Goal: Navigation & Orientation: Understand site structure

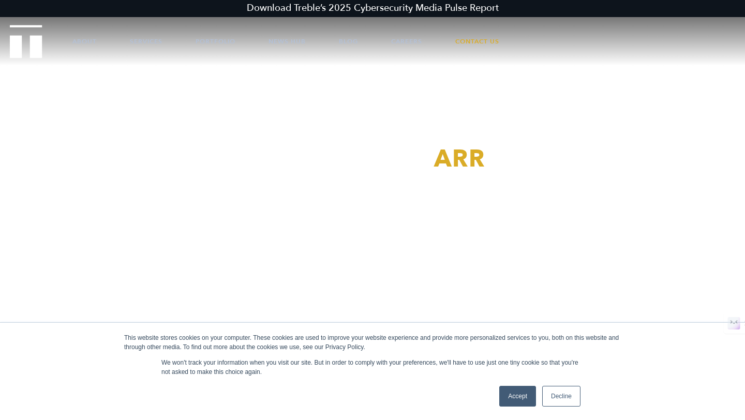
scroll to position [88, 0]
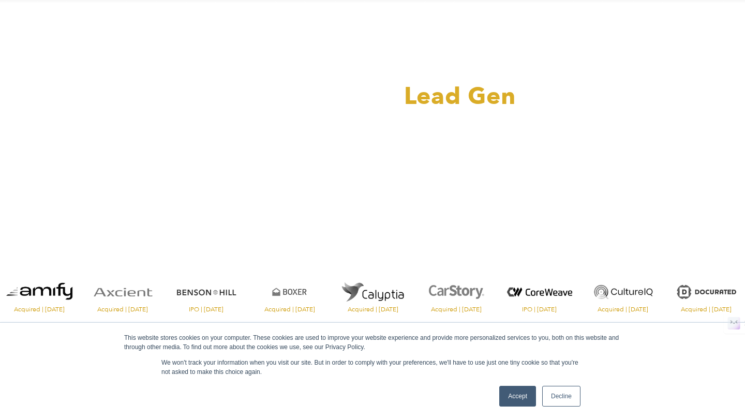
click at [563, 405] on link "Decline" at bounding box center [561, 396] width 38 height 21
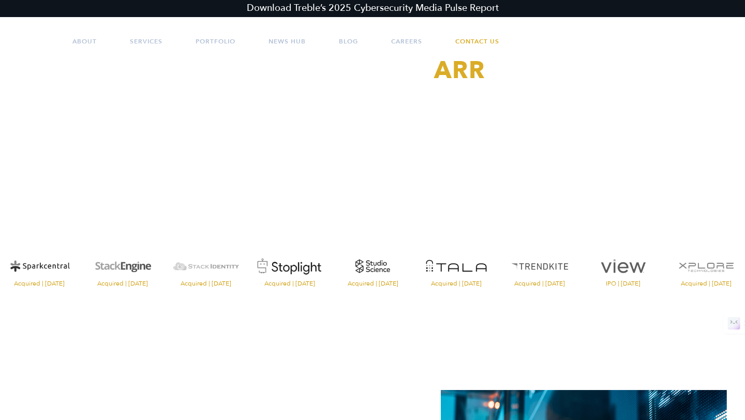
scroll to position [0, 0]
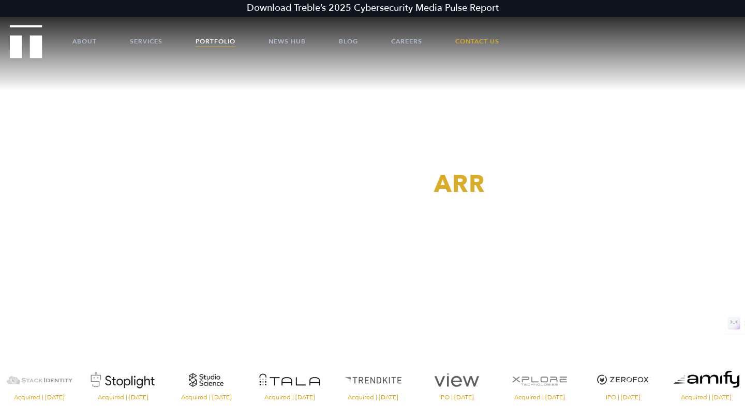
click at [218, 46] on link "Portfolio" at bounding box center [216, 41] width 40 height 31
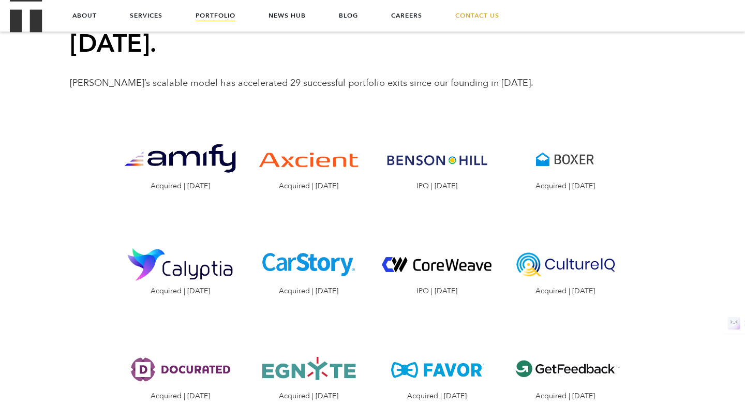
scroll to position [25, 0]
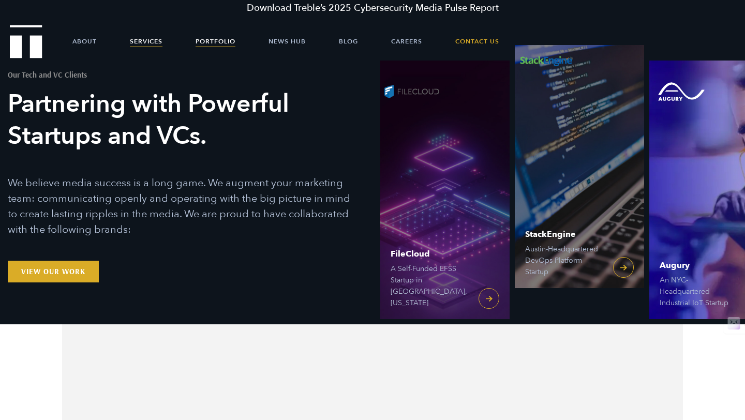
click at [161, 44] on link "Services" at bounding box center [146, 41] width 33 height 31
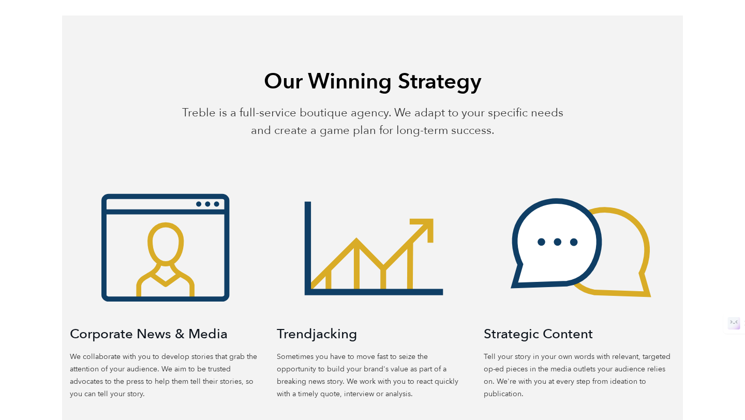
scroll to position [428, 0]
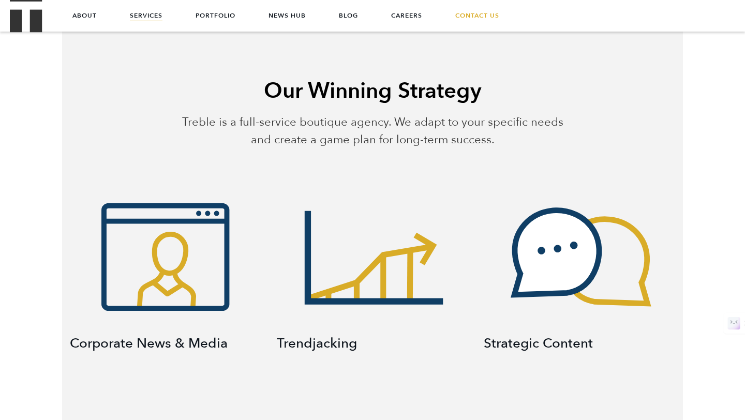
click at [203, 216] on icon at bounding box center [165, 257] width 123 height 102
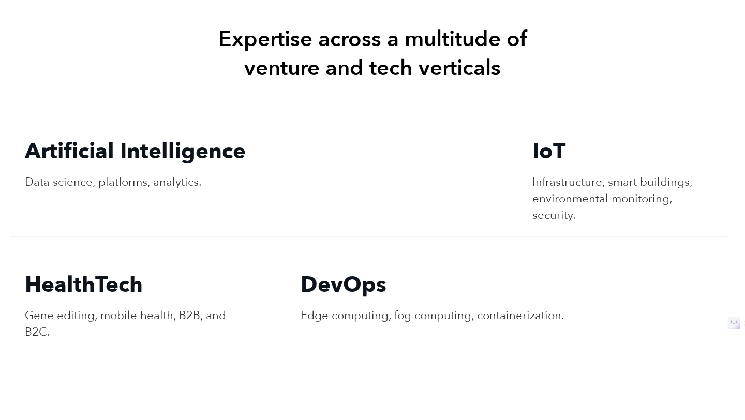
scroll to position [2046, 0]
